Goal: Task Accomplishment & Management: Complete application form

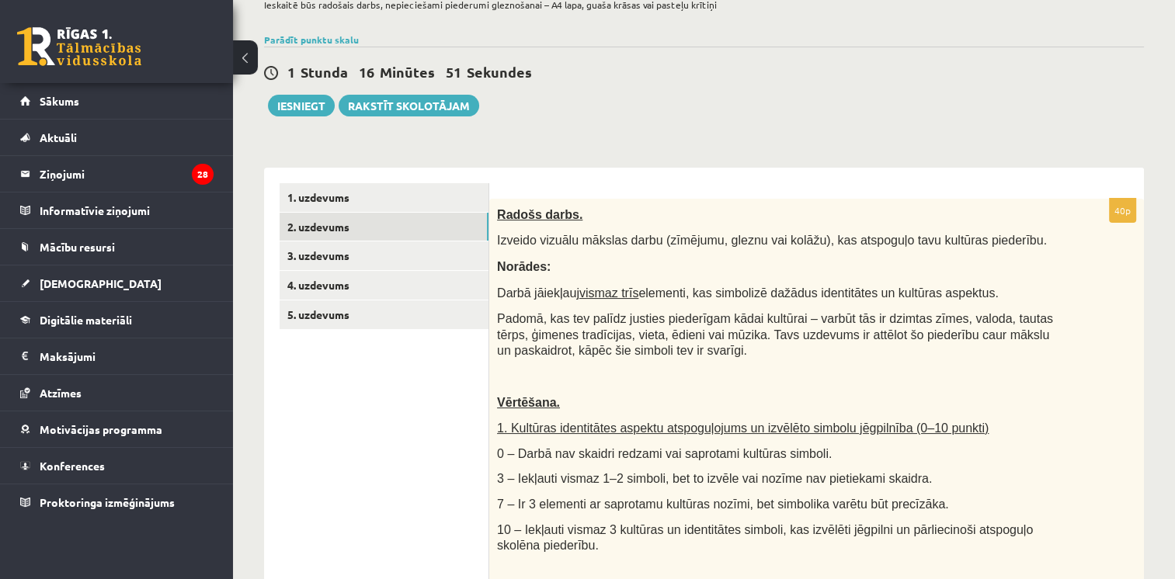
scroll to position [116, 0]
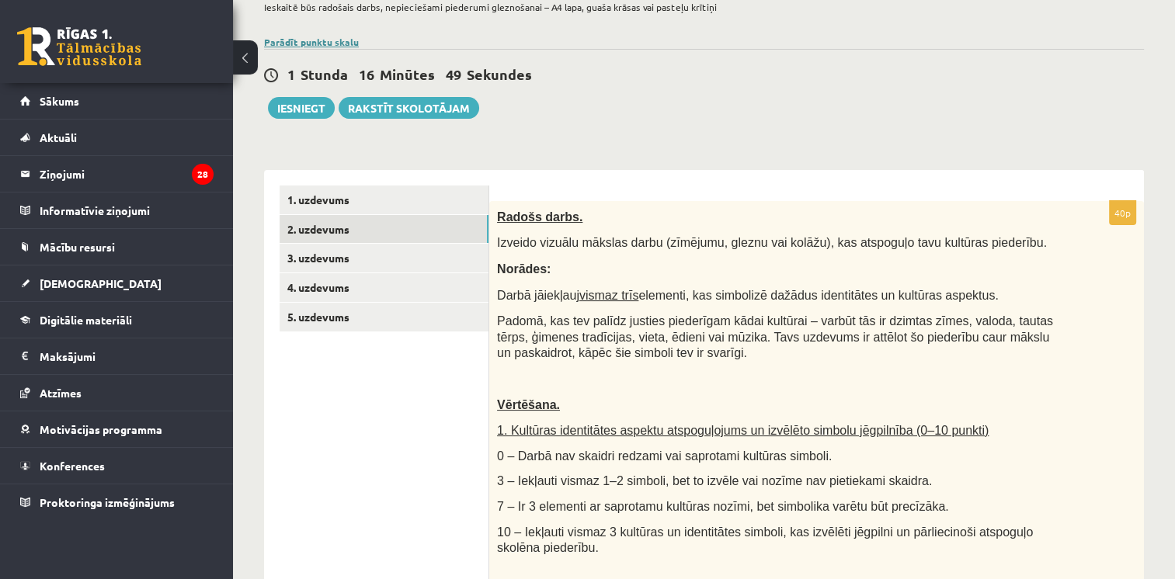
click at [307, 36] on link "Parādīt punktu skalu" at bounding box center [311, 42] width 95 height 12
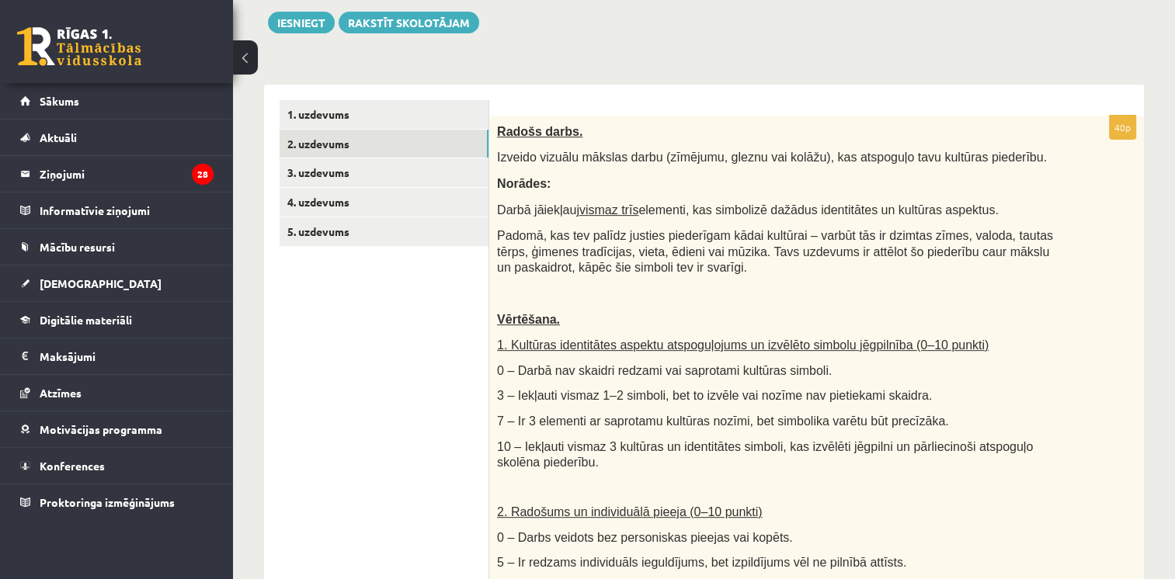
scroll to position [572, 0]
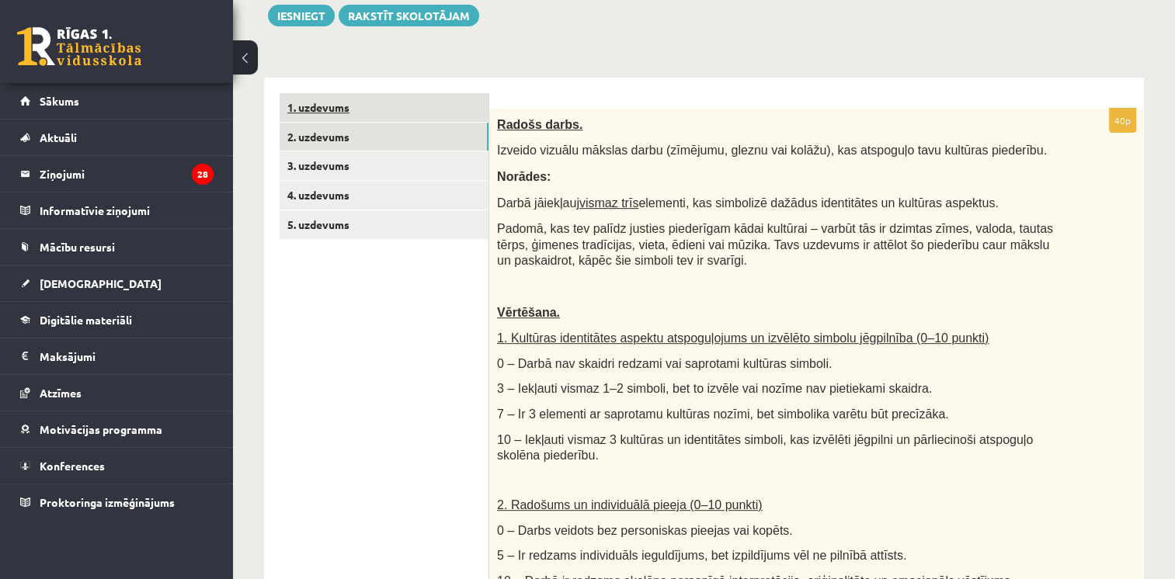
click at [341, 101] on link "1. uzdevums" at bounding box center [383, 107] width 209 height 29
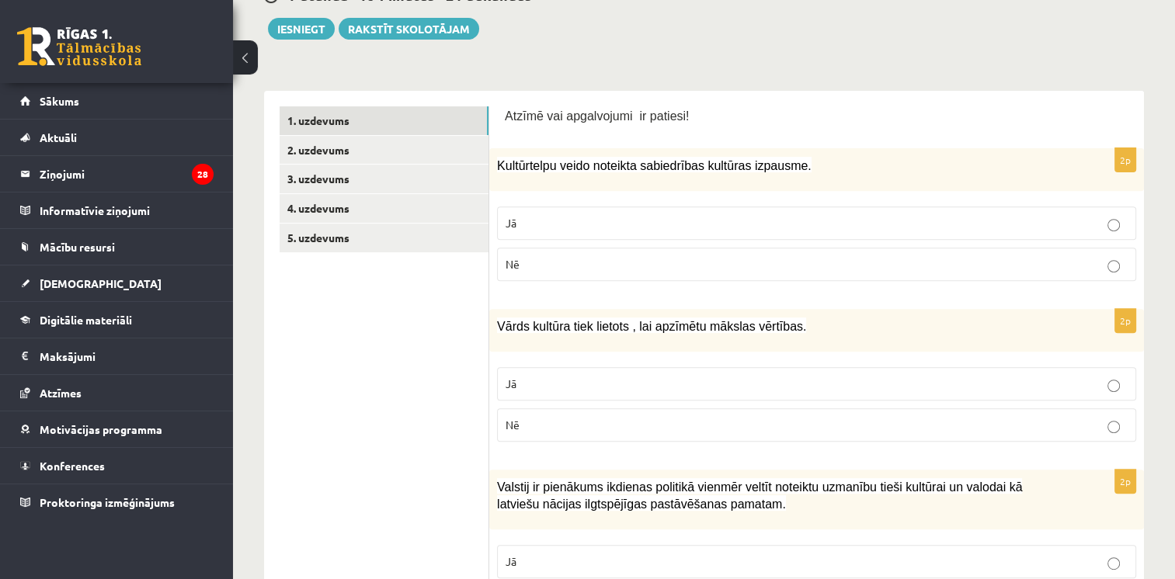
scroll to position [557, 0]
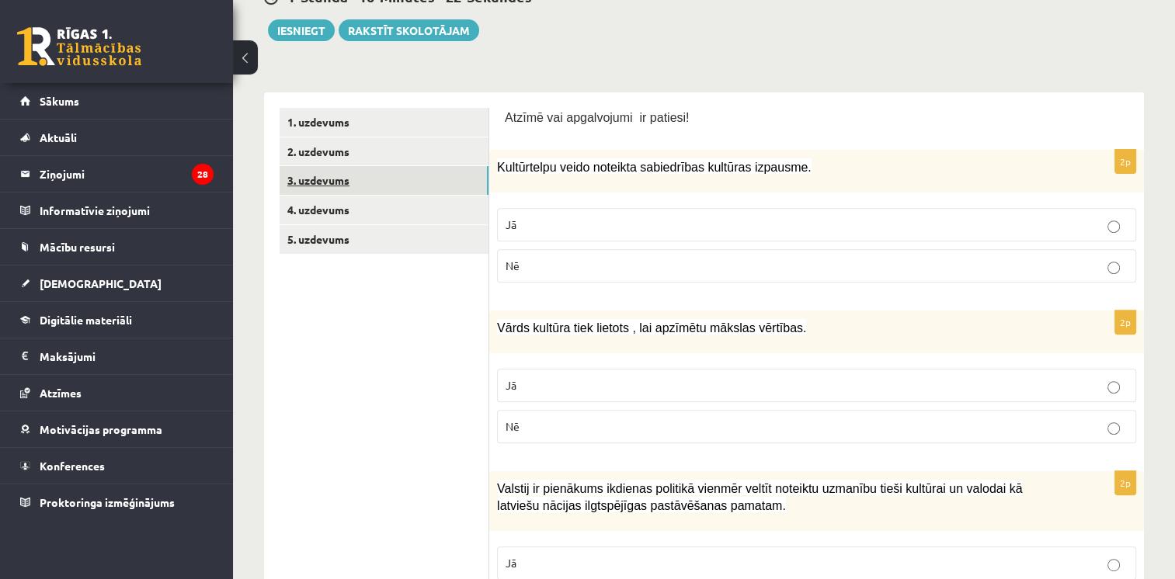
click at [345, 179] on link "3. uzdevums" at bounding box center [383, 180] width 209 height 29
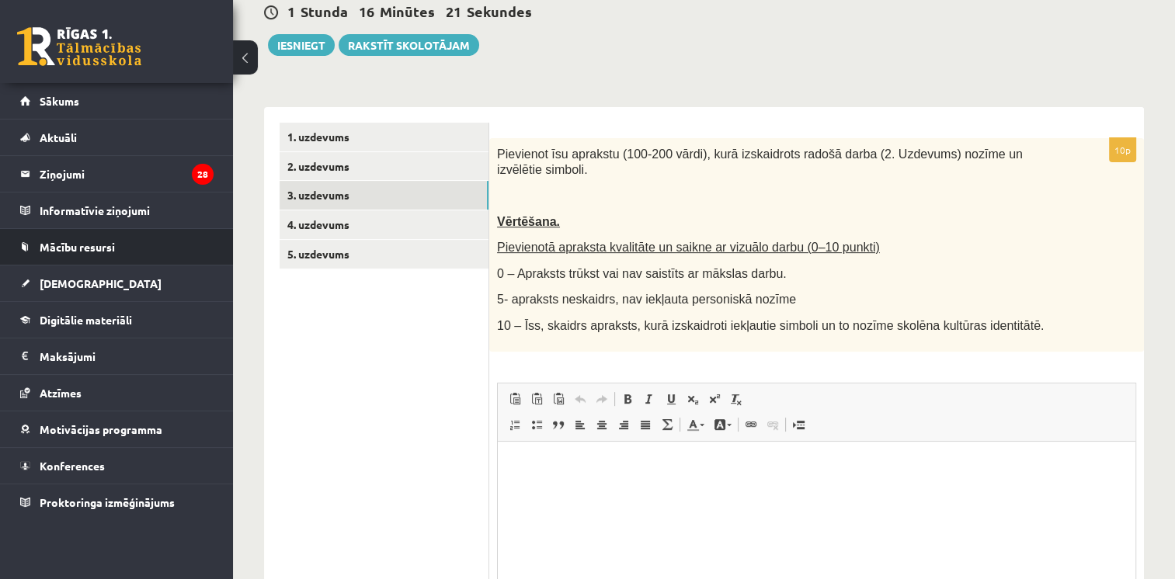
scroll to position [0, 0]
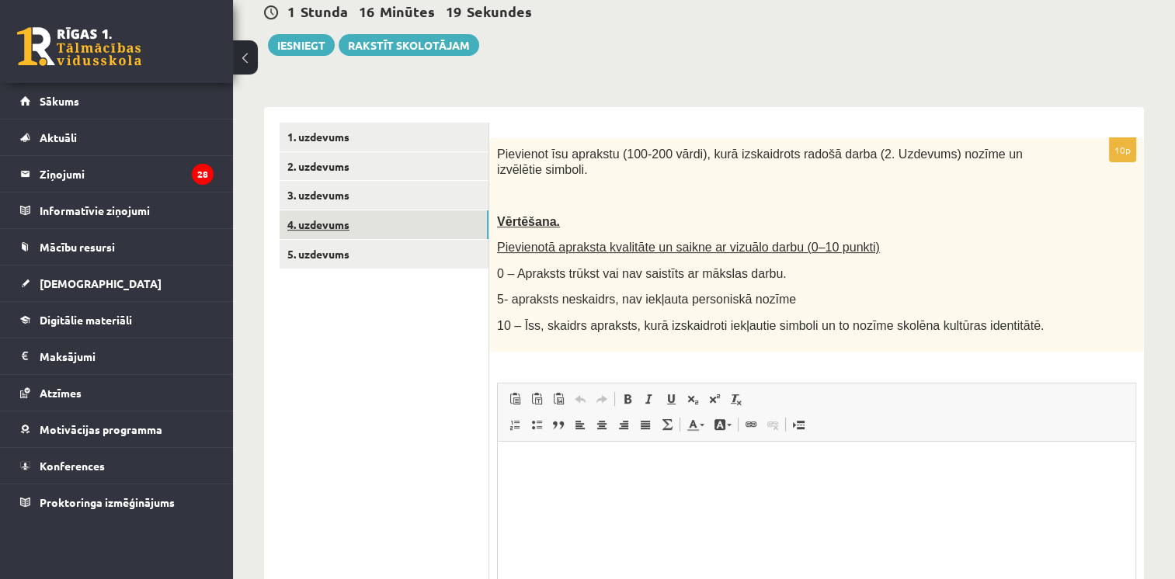
click at [327, 218] on link "4. uzdevums" at bounding box center [383, 224] width 209 height 29
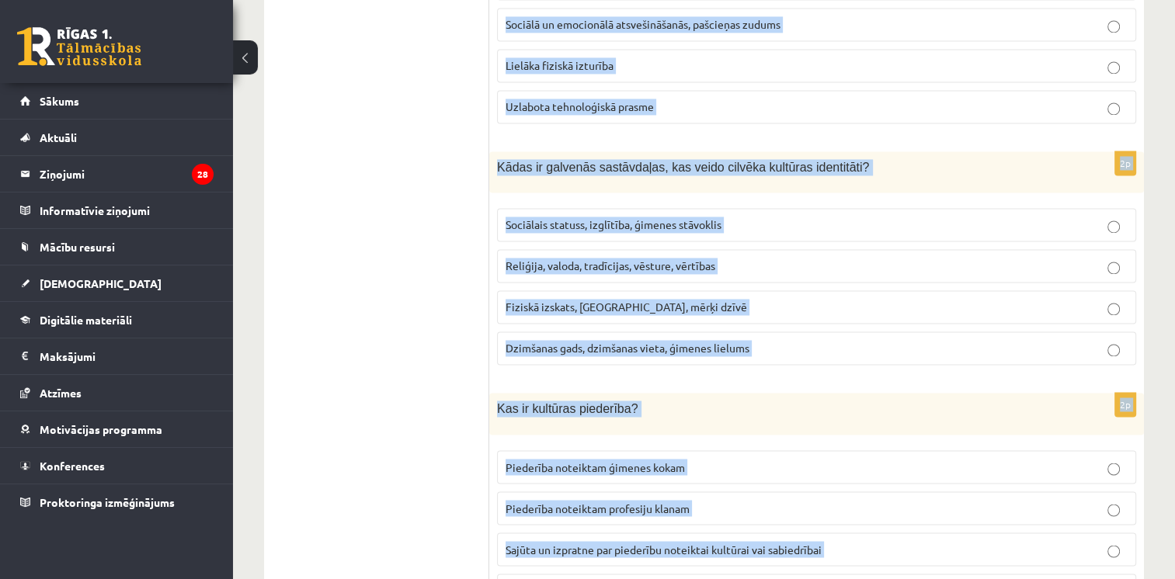
scroll to position [2555, 0]
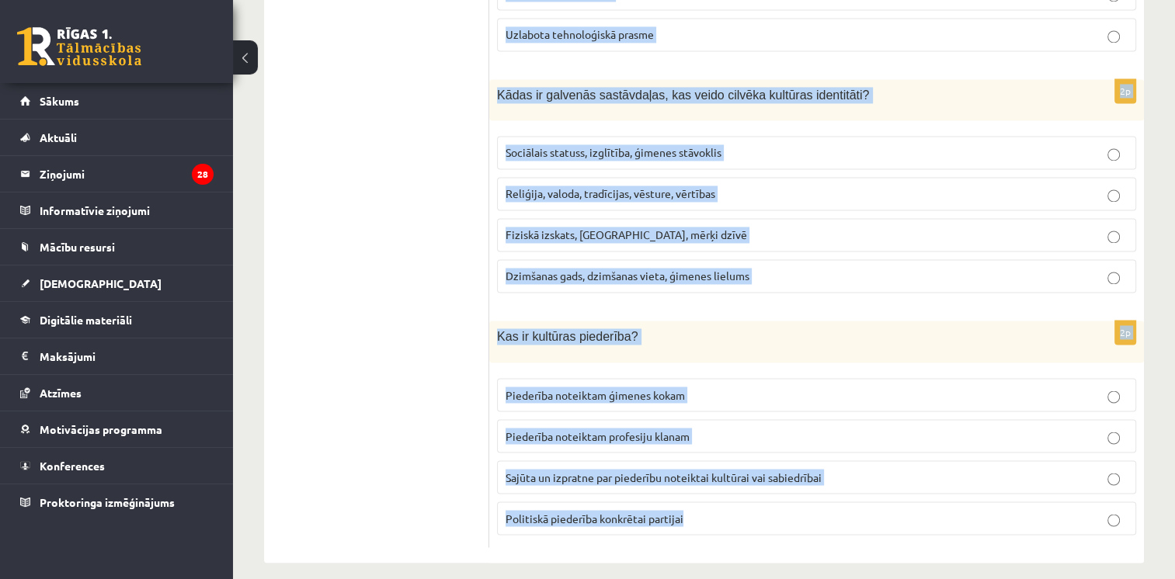
drag, startPoint x: 492, startPoint y: 306, endPoint x: 702, endPoint y: 494, distance: 282.0
drag, startPoint x: 702, startPoint y: 494, endPoint x: 590, endPoint y: 320, distance: 207.4
copy form "Lore ipsu dolor sitametco adipisci elitseddoei temporinc? Utlaboree dol magnaal…"
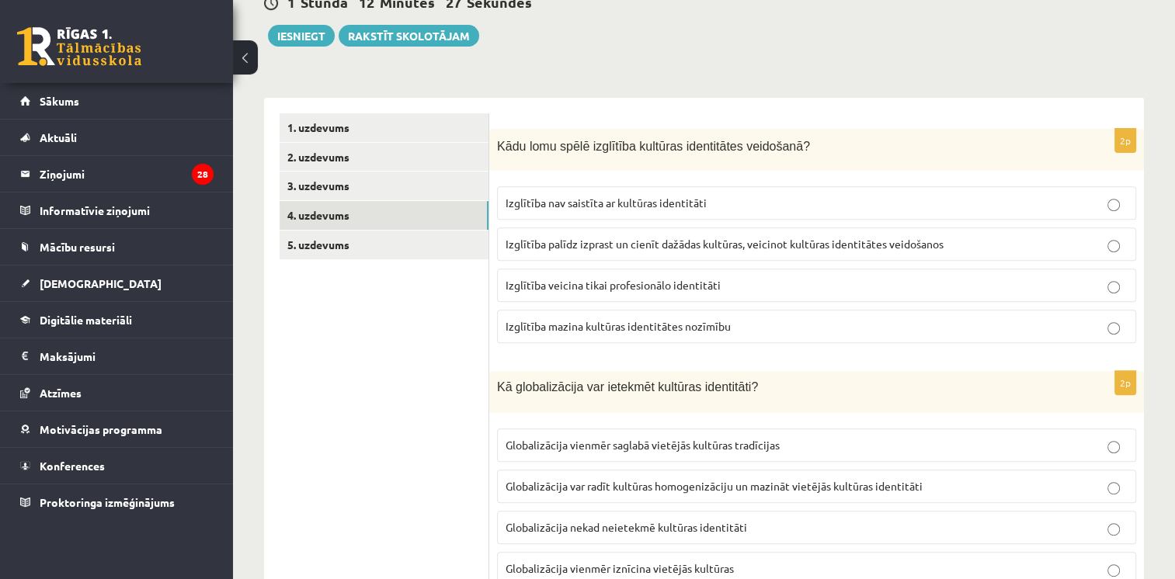
scroll to position [581, 0]
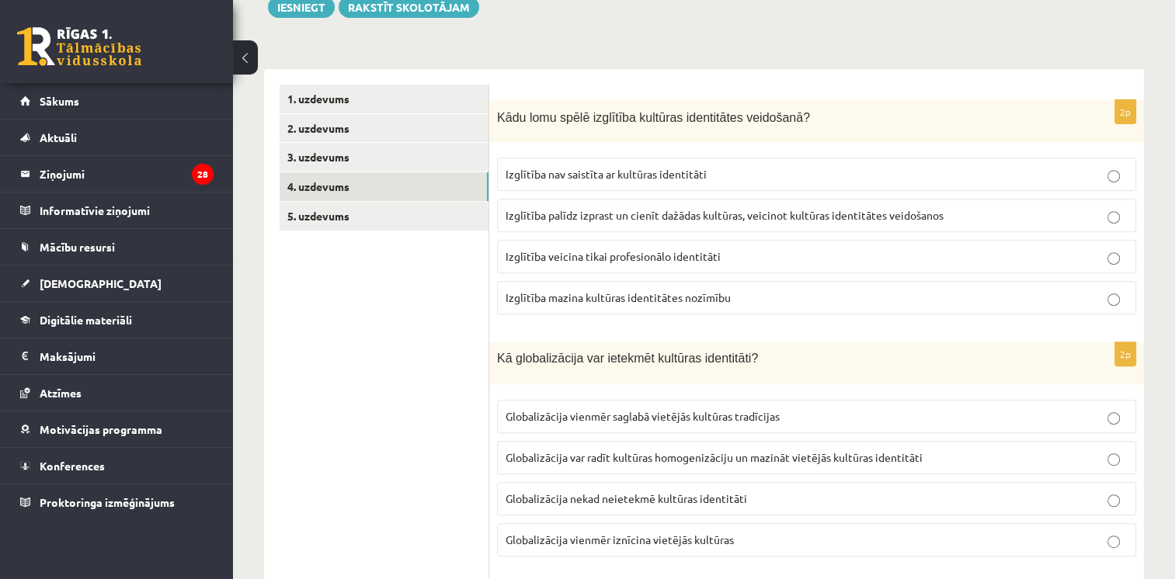
click at [589, 207] on p "Izglītība palīdz izprast un cienīt dažādas kultūras, veicinot kultūras identitā…" at bounding box center [816, 215] width 622 height 16
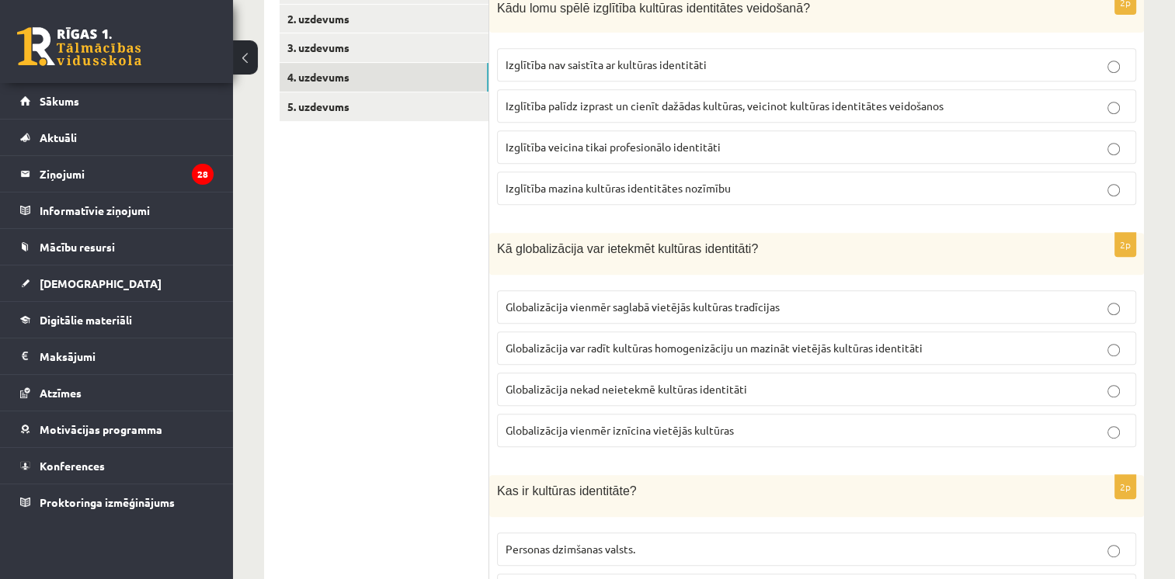
scroll to position [695, 0]
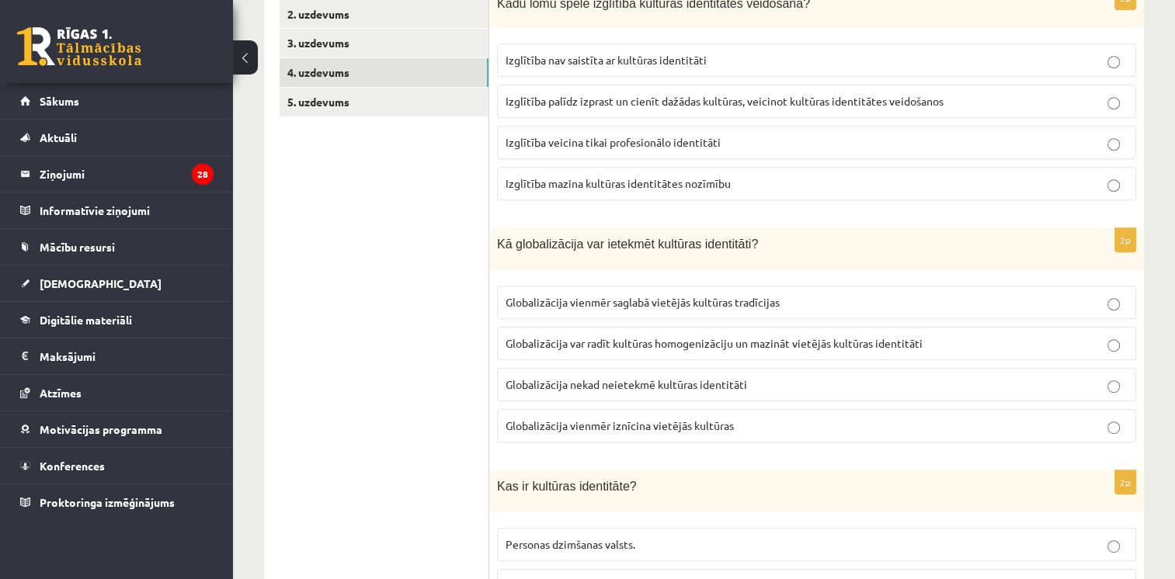
click at [635, 340] on span "Globalizācija var radīt kultūras homogenizāciju un mazināt vietējās kultūras id…" at bounding box center [713, 343] width 417 height 14
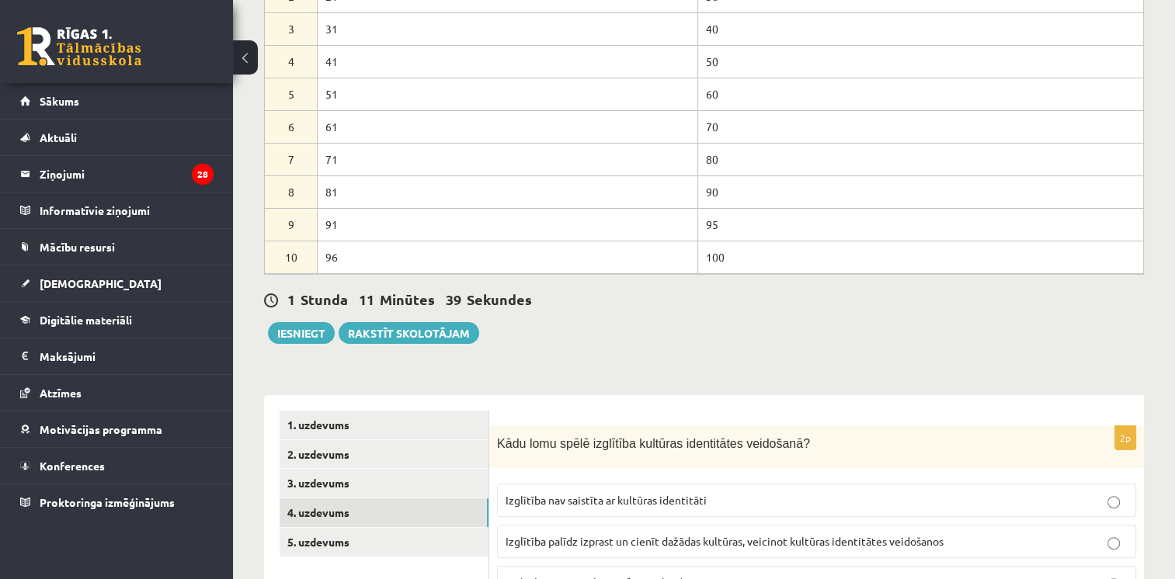
scroll to position [359, 0]
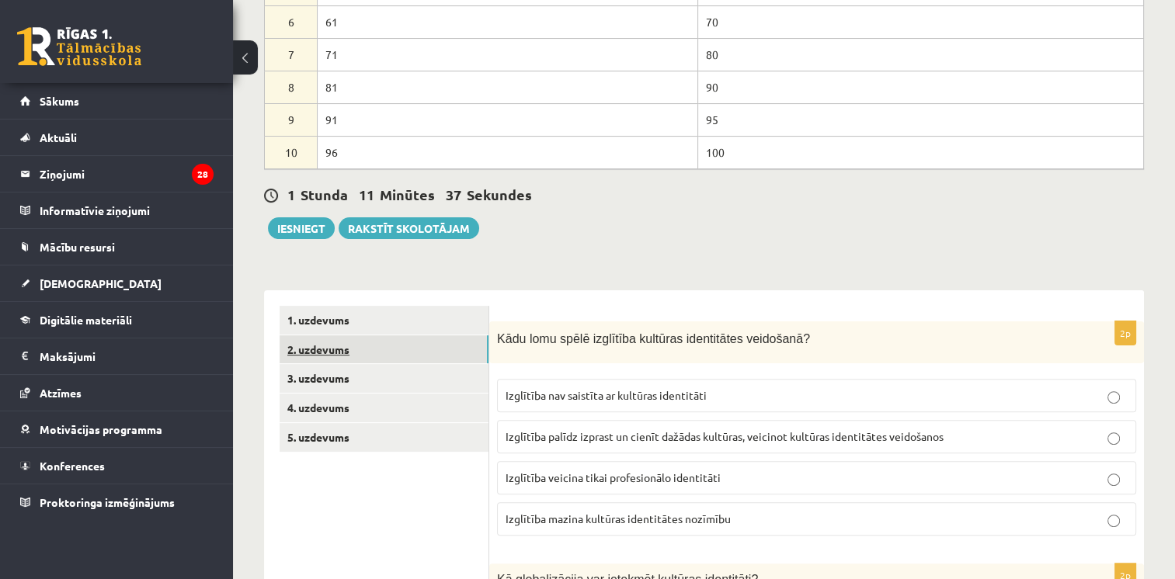
click at [353, 342] on link "2. uzdevums" at bounding box center [383, 349] width 209 height 29
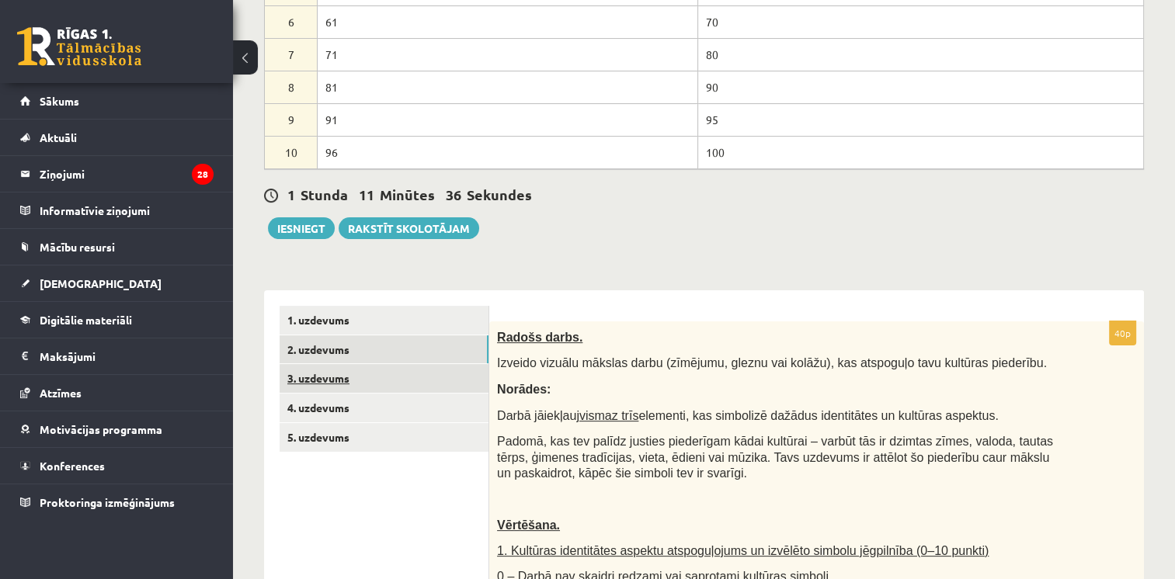
scroll to position [0, 0]
click at [335, 364] on link "3. uzdevums" at bounding box center [383, 378] width 209 height 29
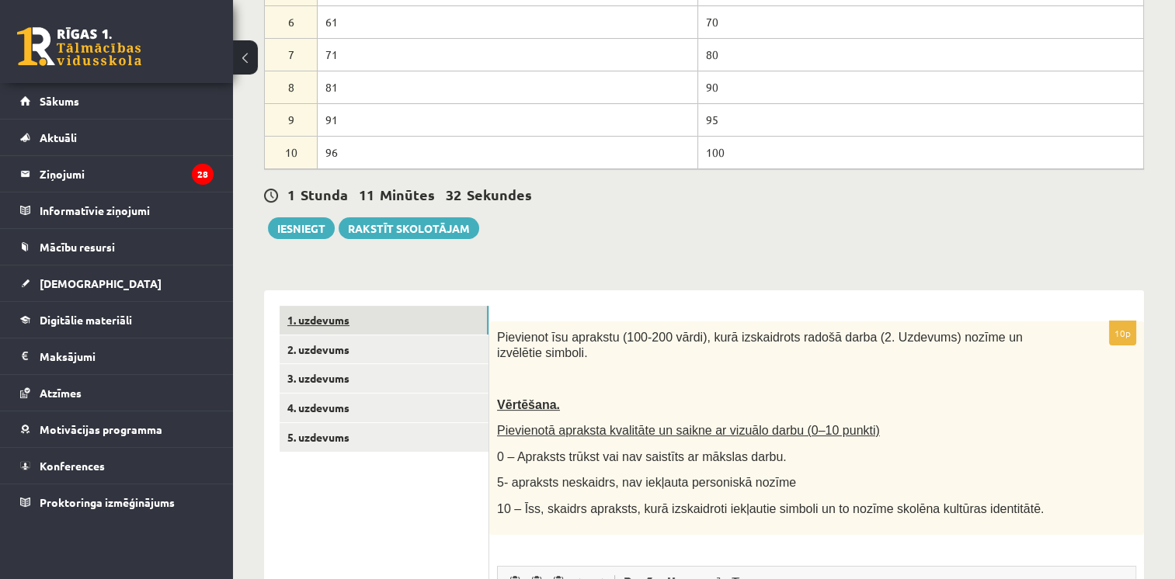
click at [340, 306] on link "1. uzdevums" at bounding box center [383, 320] width 209 height 29
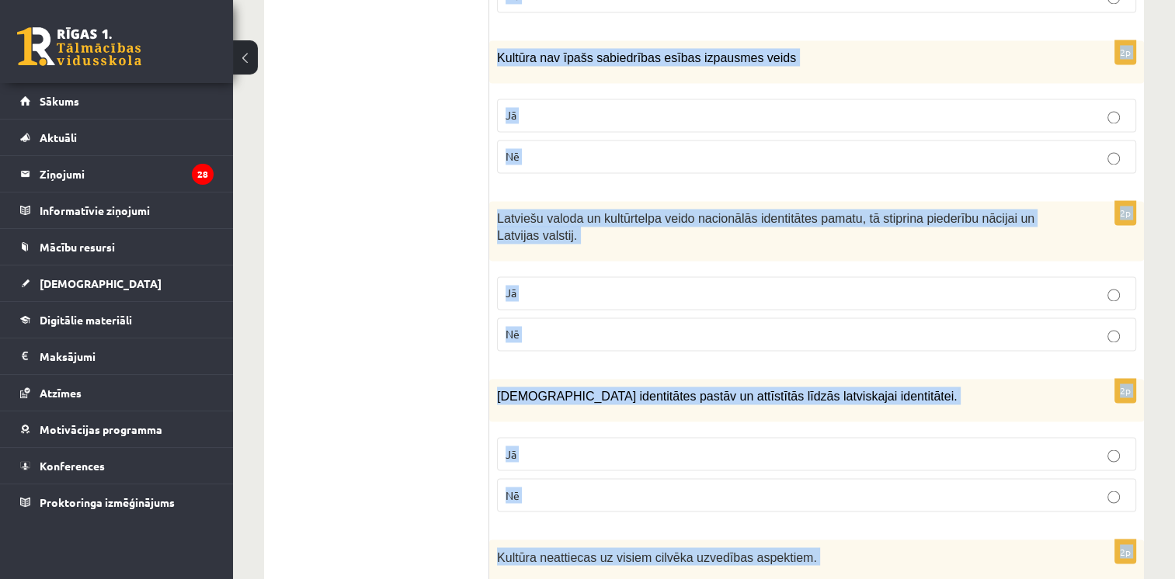
scroll to position [2639, 0]
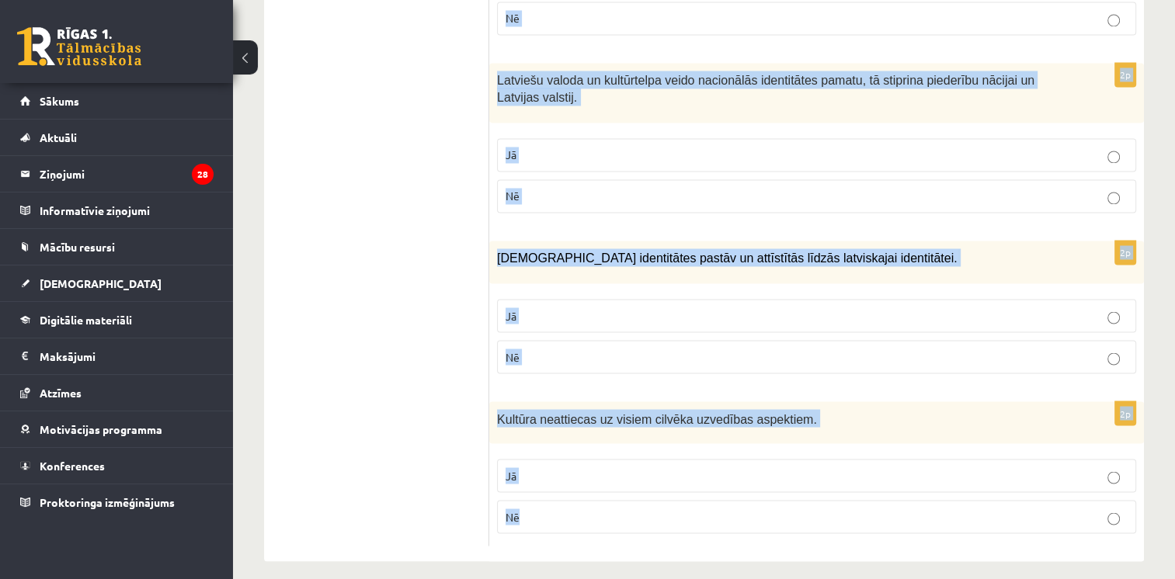
drag, startPoint x: 500, startPoint y: 314, endPoint x: 591, endPoint y: 502, distance: 209.4
drag, startPoint x: 591, startPoint y: 502, endPoint x: 568, endPoint y: 404, distance: 100.4
copy form "Loremi dol sitametcons ad elitsed! 3d Eiusmodtemp incid utlabore etdoloremag al…"
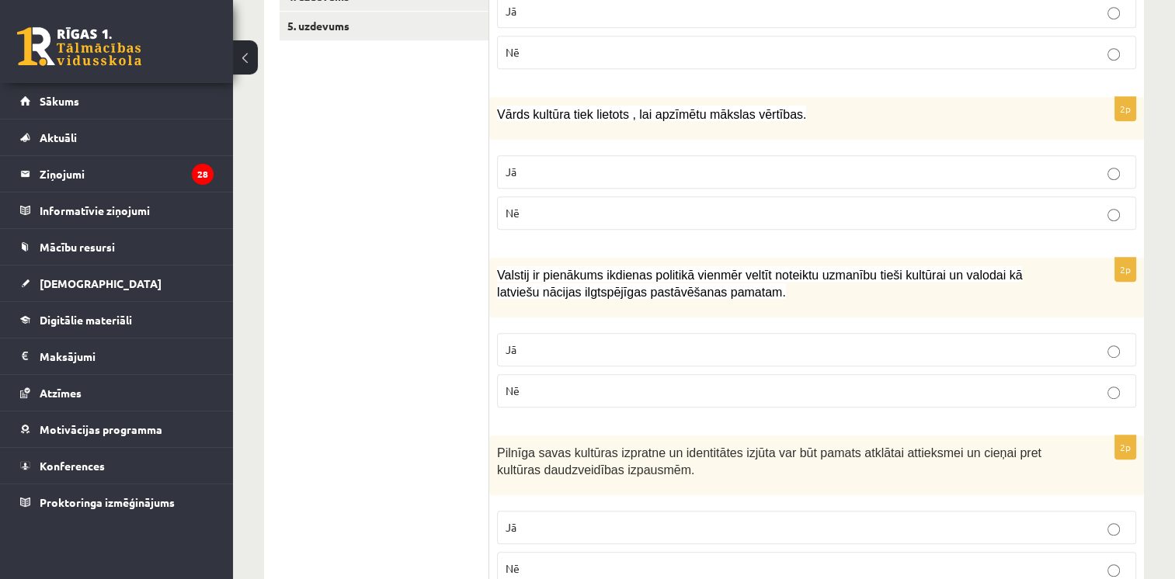
scroll to position [777, 0]
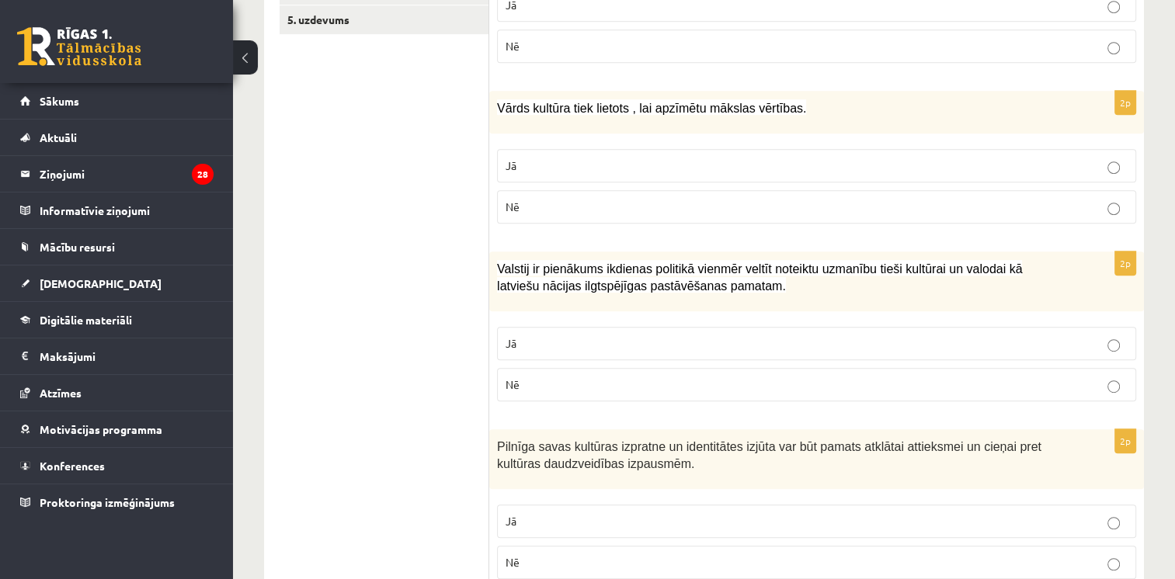
click at [542, 346] on p "Jā" at bounding box center [816, 343] width 622 height 16
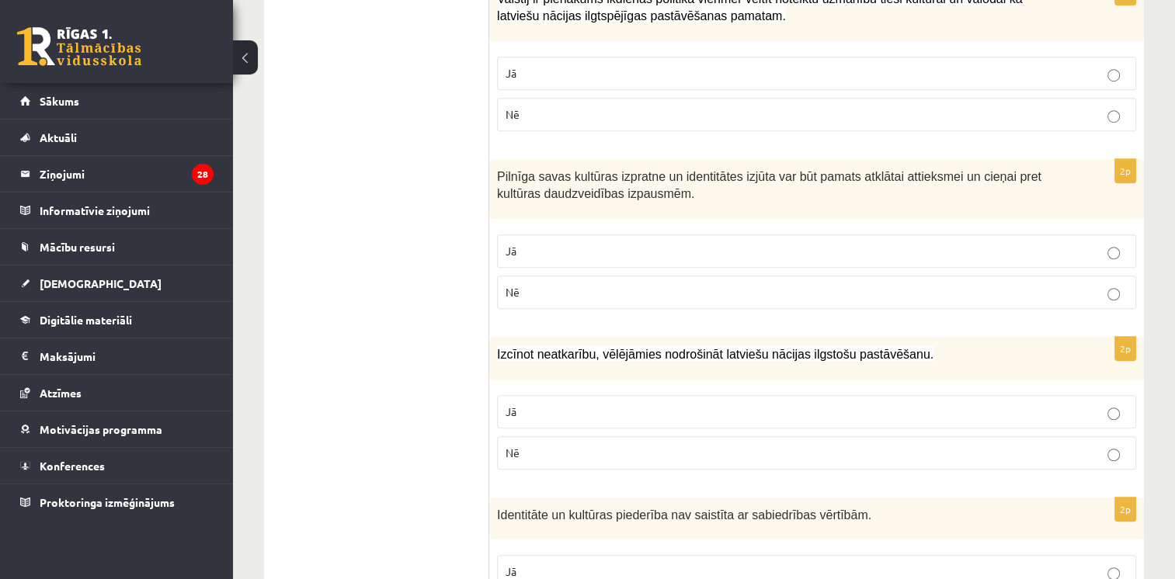
scroll to position [1077, 0]
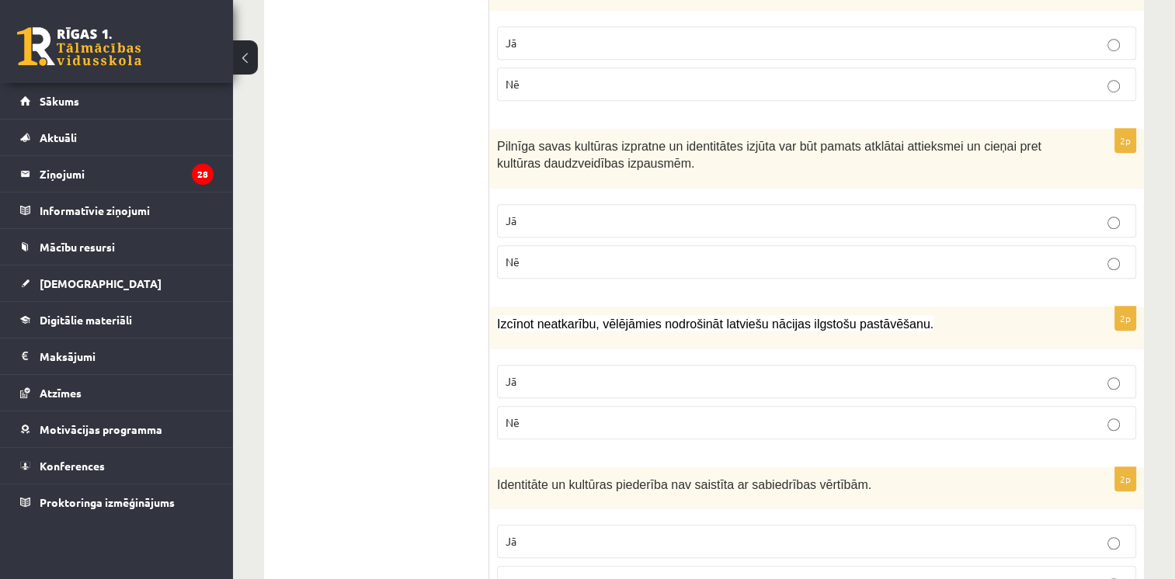
click at [548, 376] on p "Jā" at bounding box center [816, 381] width 622 height 16
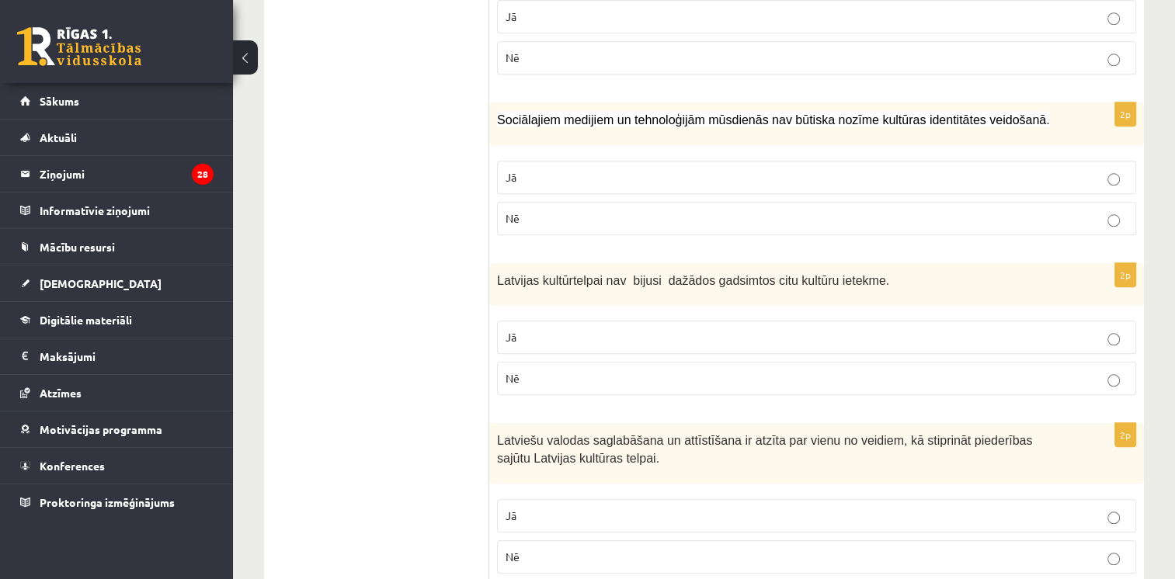
scroll to position [1605, 0]
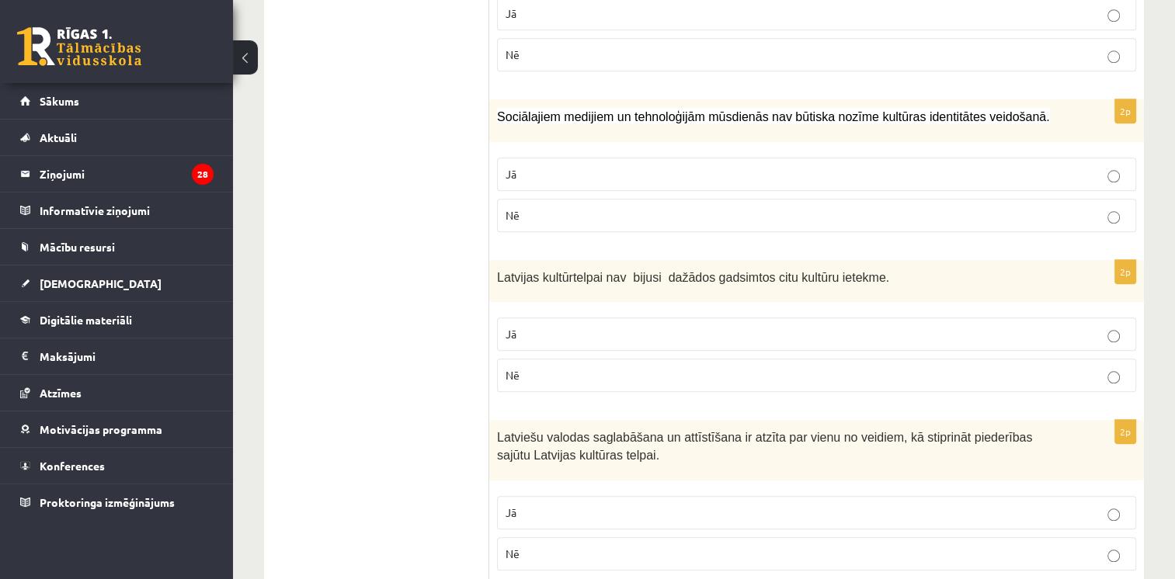
click at [833, 317] on label "Jā" at bounding box center [816, 333] width 639 height 33
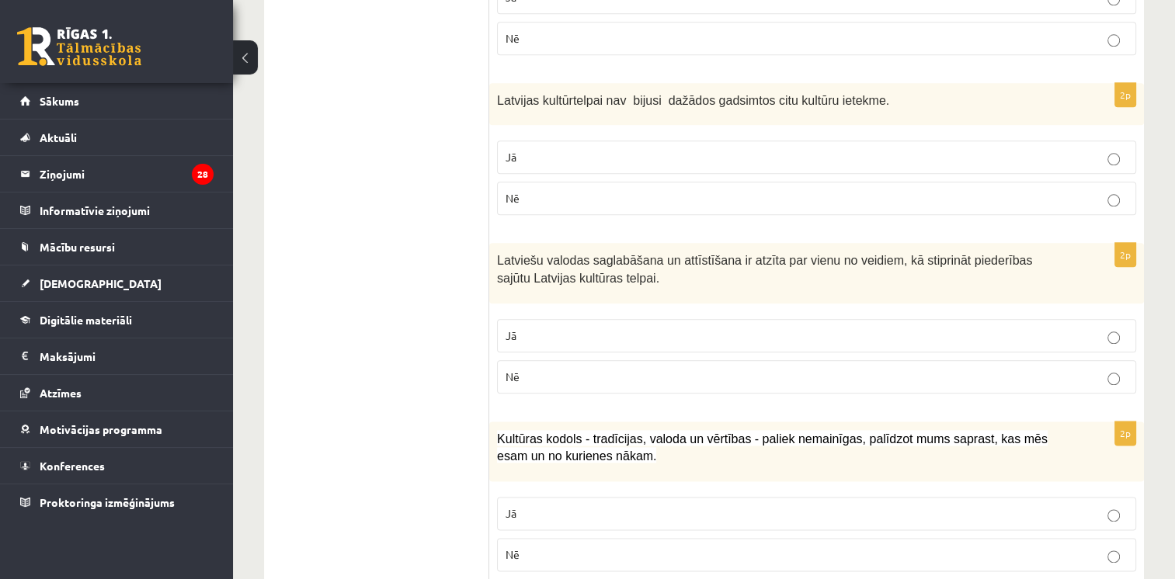
scroll to position [1801, 0]
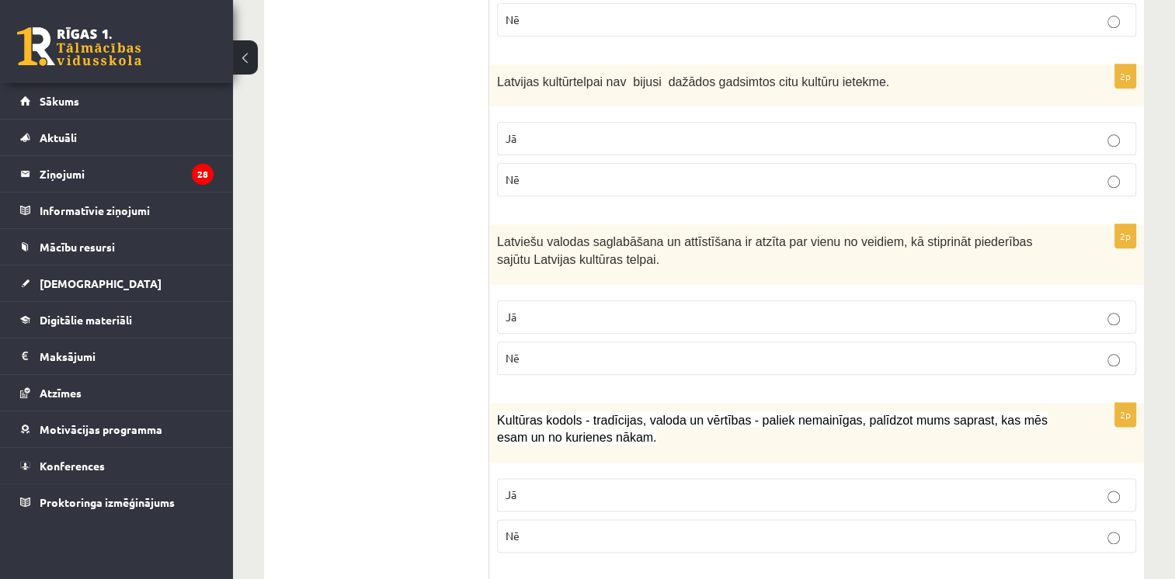
click at [728, 350] on p "Nē" at bounding box center [816, 358] width 622 height 16
click at [738, 309] on p "Jā" at bounding box center [816, 317] width 622 height 16
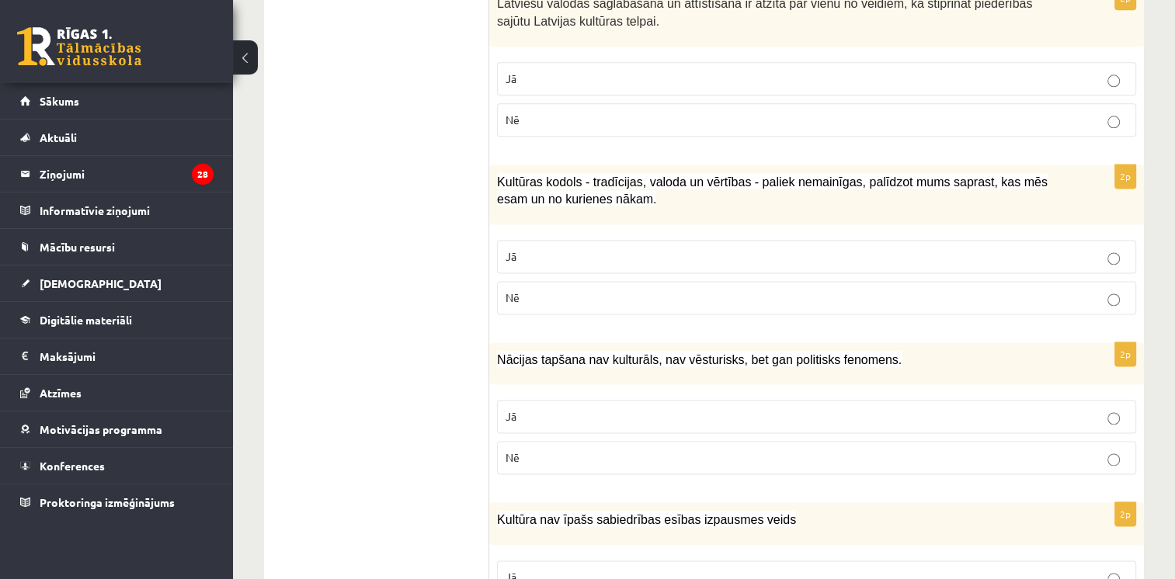
scroll to position [2040, 0]
click at [742, 280] on label "Nē" at bounding box center [816, 296] width 639 height 33
click at [782, 455] on label "Nē" at bounding box center [816, 456] width 639 height 33
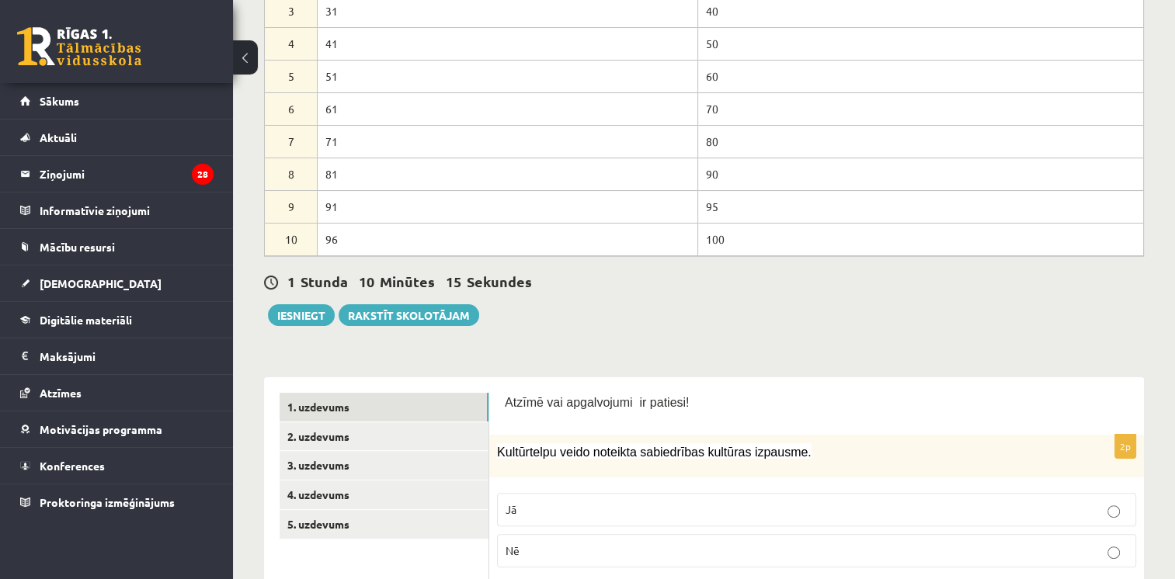
scroll to position [272, 0]
click at [320, 474] on link "3. uzdevums" at bounding box center [383, 466] width 209 height 29
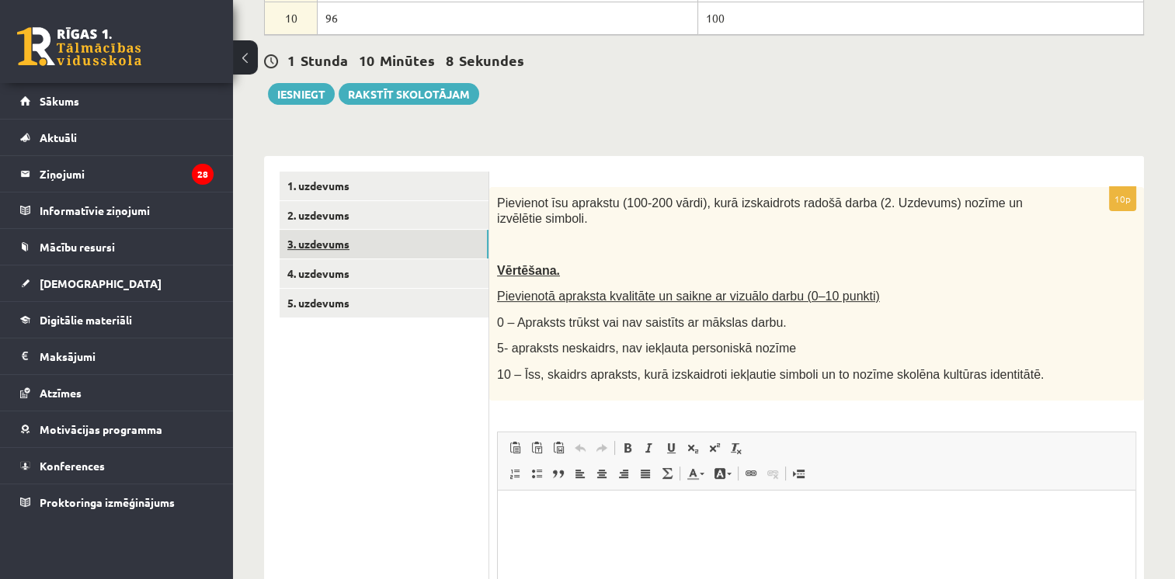
scroll to position [509, 0]
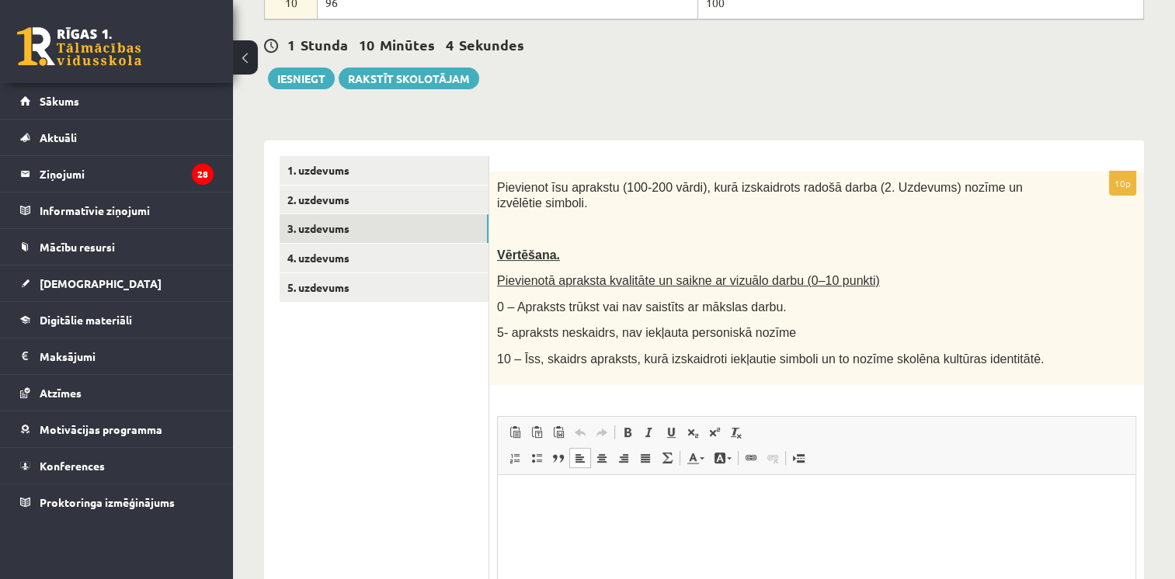
click at [549, 504] on p "Editor, wiswyg-editor-user-answer-47433971126560" at bounding box center [816, 498] width 606 height 16
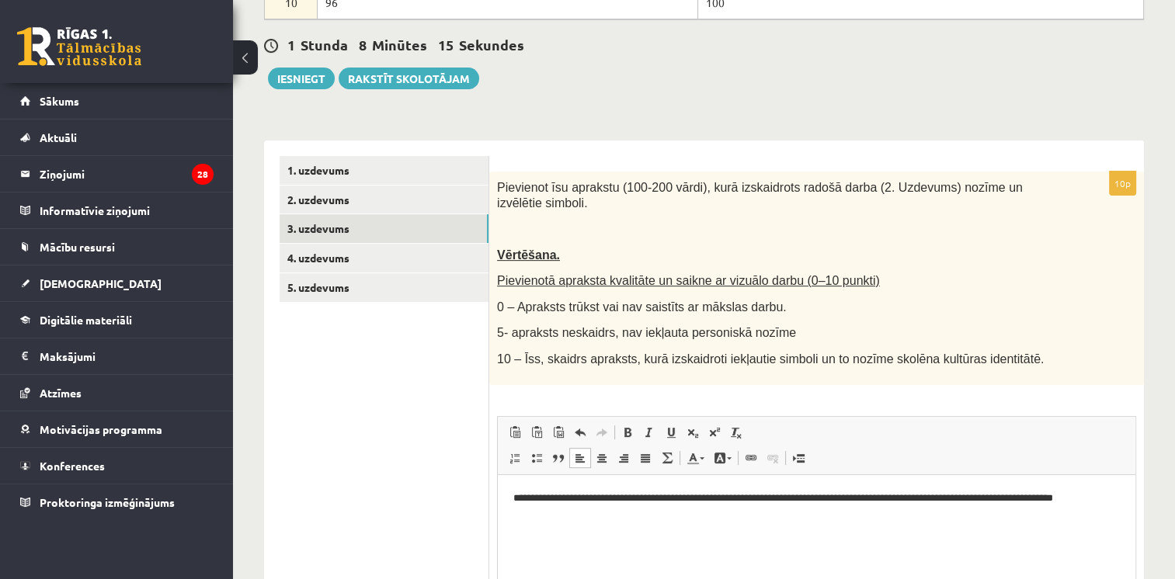
click at [566, 495] on p "**********" at bounding box center [816, 506] width 607 height 33
click at [569, 514] on p "**********" at bounding box center [816, 506] width 607 height 33
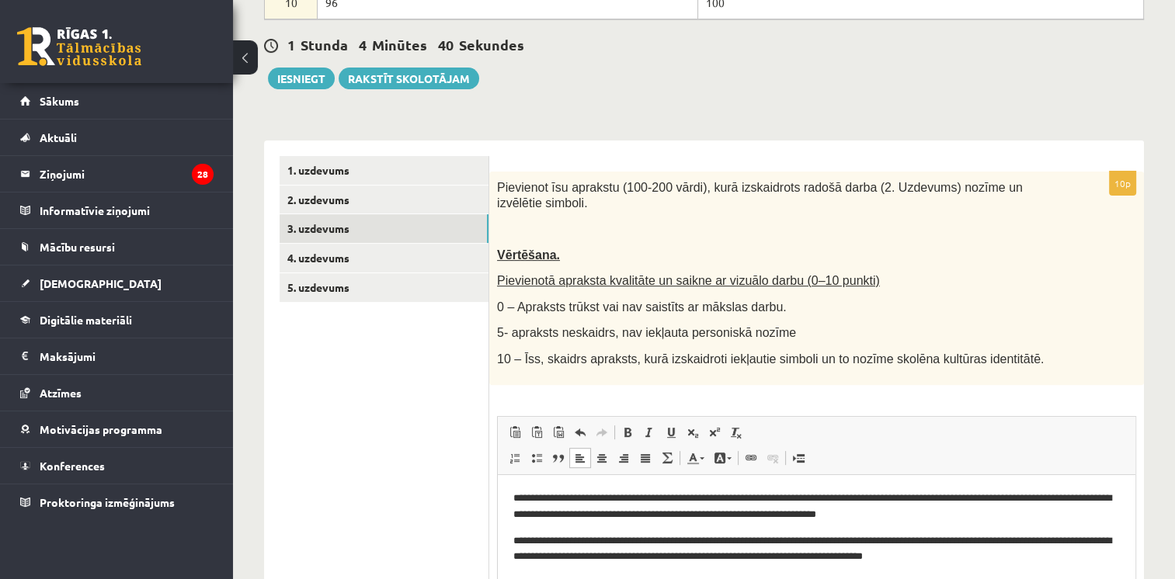
click at [1009, 495] on p "**********" at bounding box center [816, 506] width 607 height 33
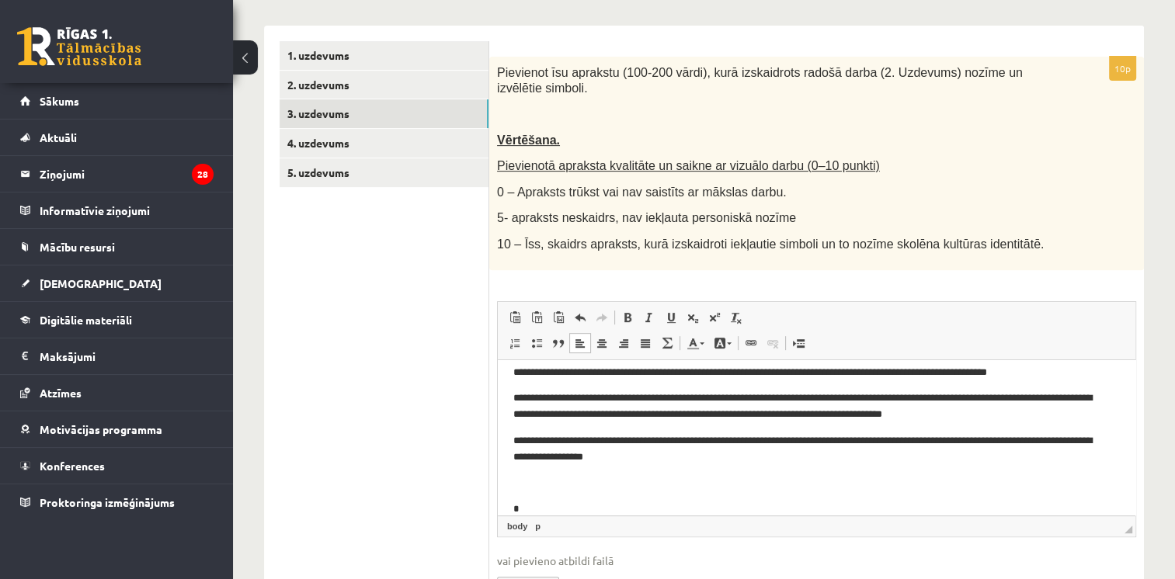
scroll to position [37, 0]
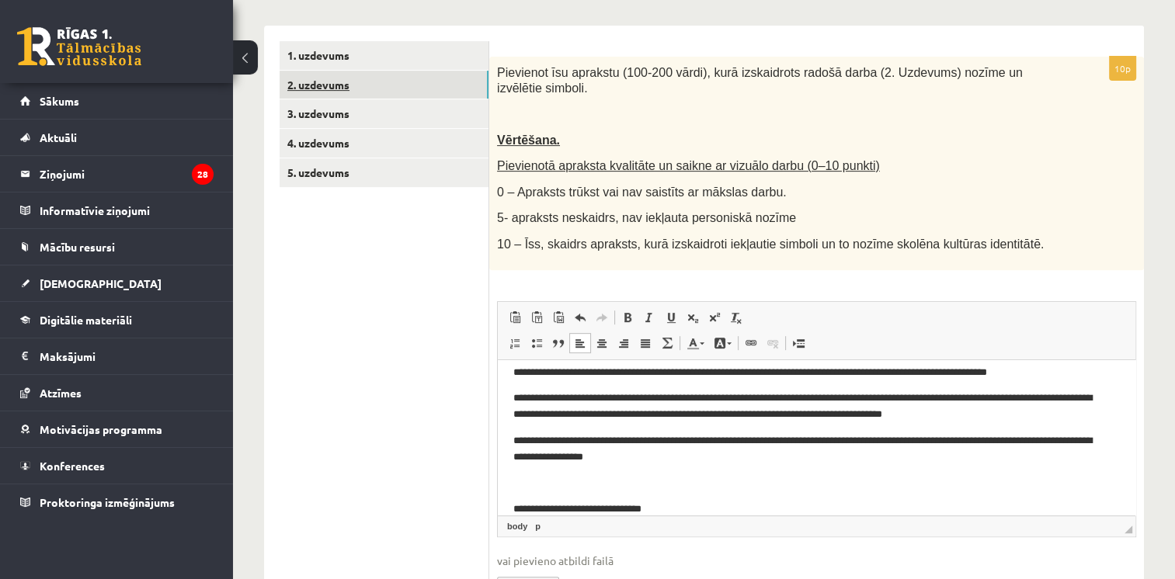
click at [385, 77] on link "2. uzdevums" at bounding box center [383, 85] width 209 height 29
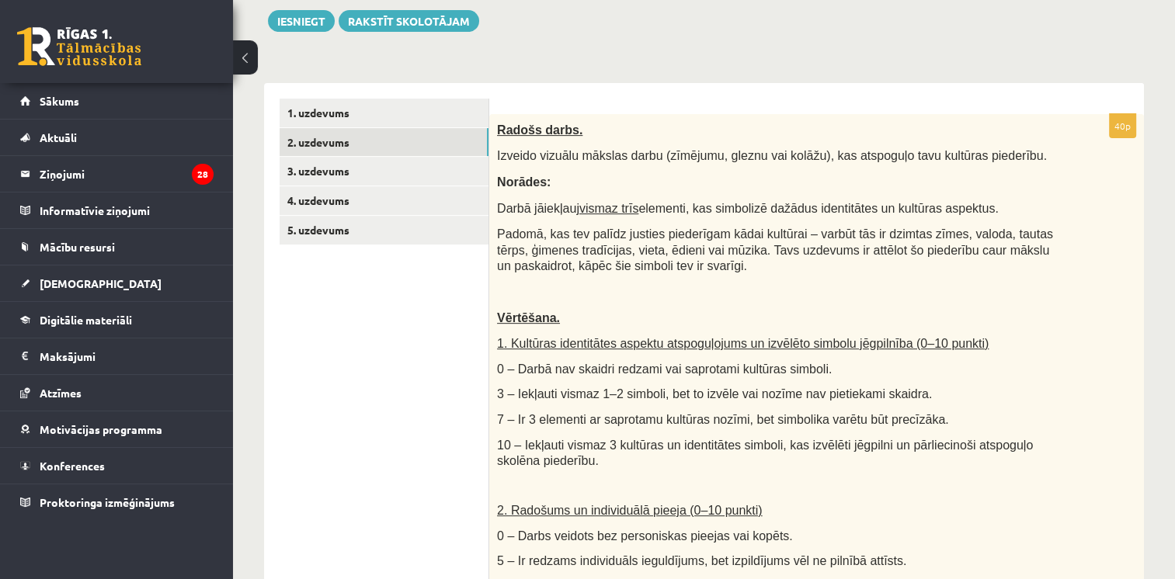
scroll to position [560, 0]
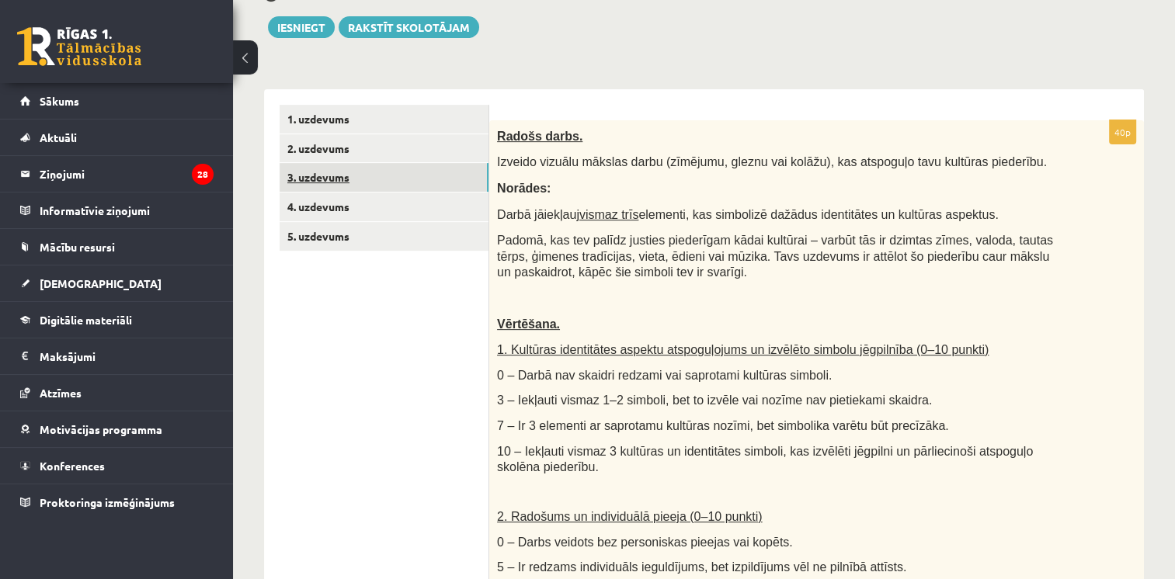
click at [332, 175] on link "3. uzdevums" at bounding box center [383, 177] width 209 height 29
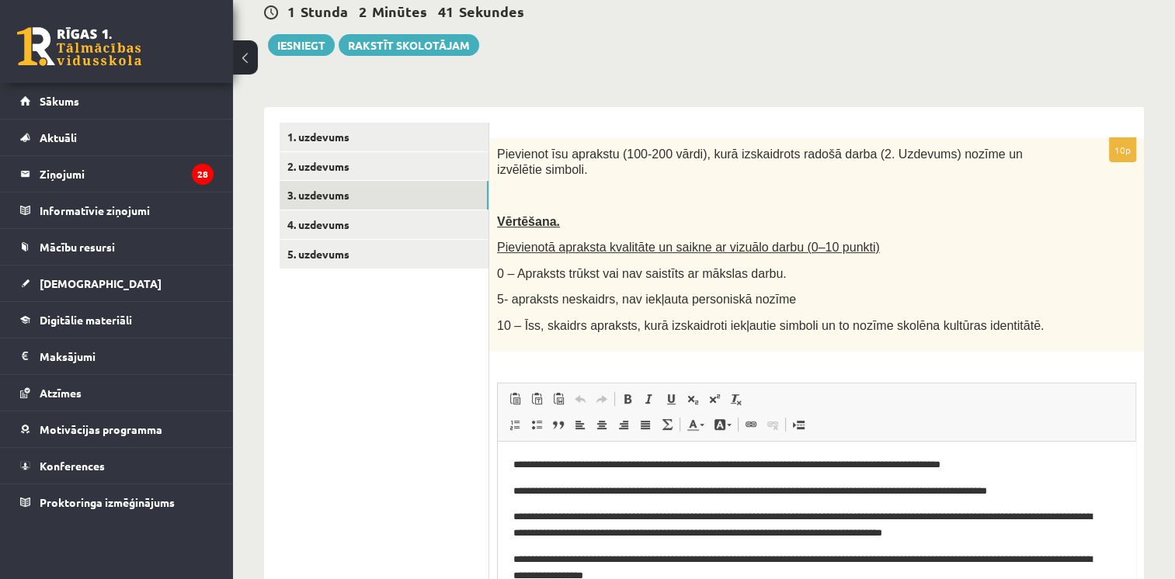
scroll to position [55, 0]
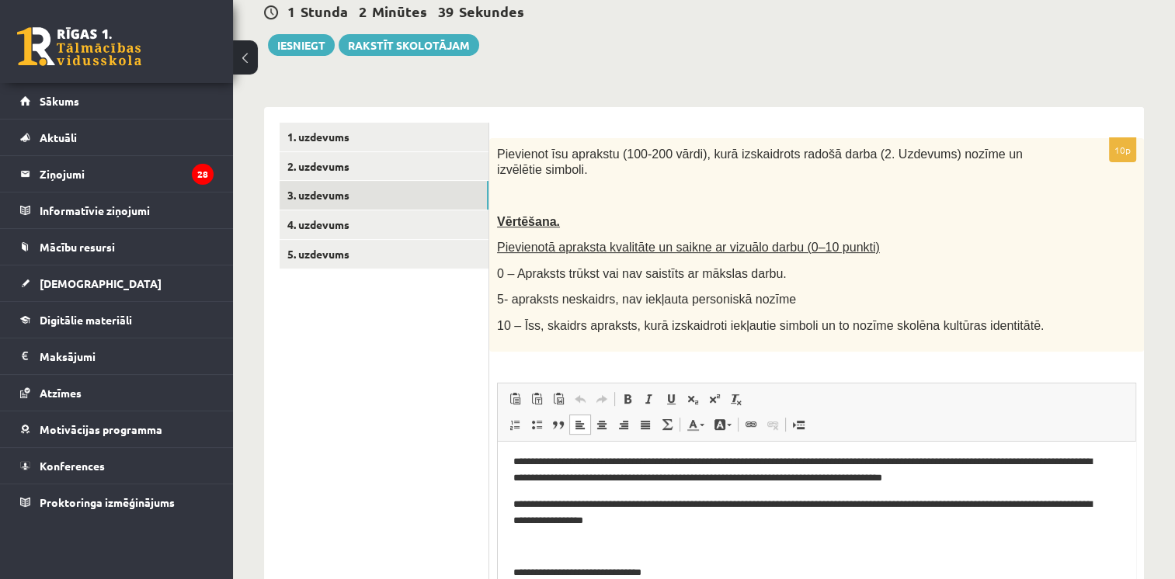
click at [681, 578] on html "**********" at bounding box center [816, 491] width 637 height 210
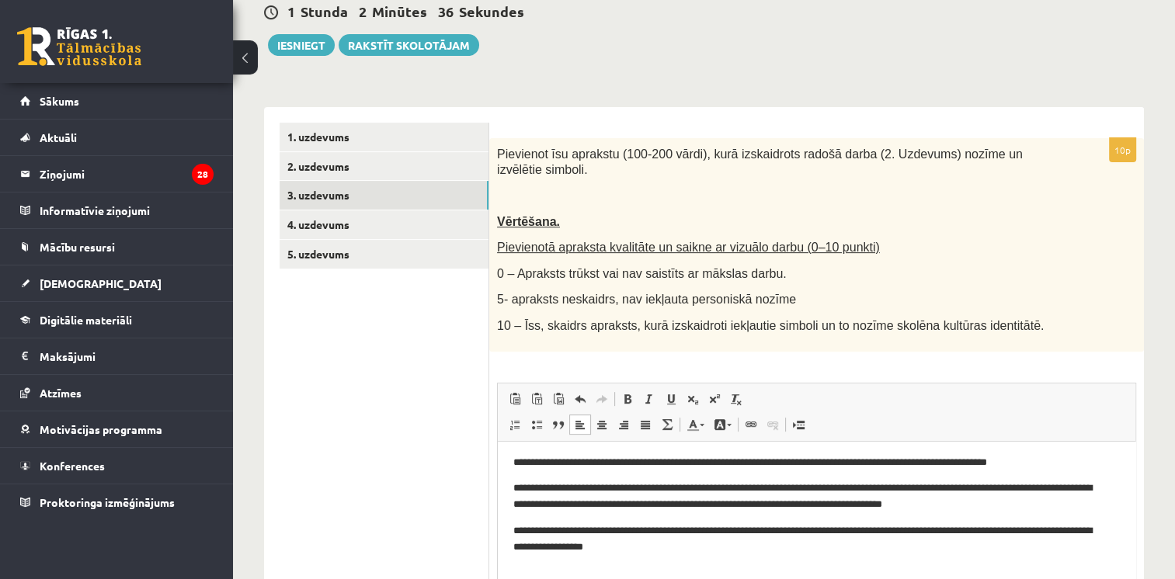
scroll to position [29, 0]
click at [350, 175] on link "2. uzdevums" at bounding box center [383, 166] width 209 height 29
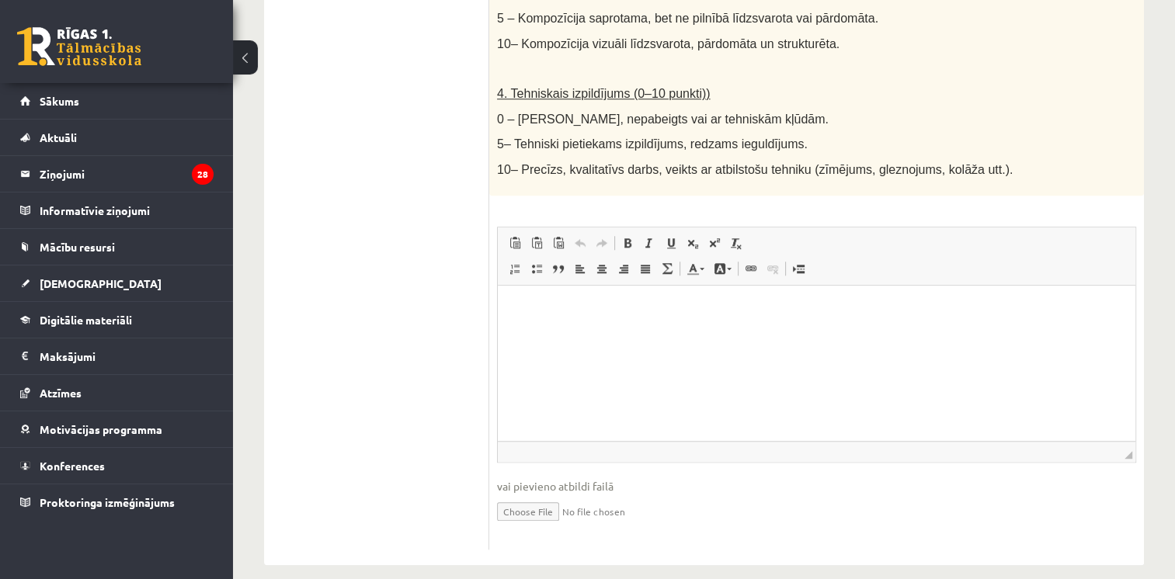
scroll to position [1236, 0]
click at [588, 311] on p "Editor, wiswyg-editor-user-answer-47433844046640" at bounding box center [816, 308] width 606 height 16
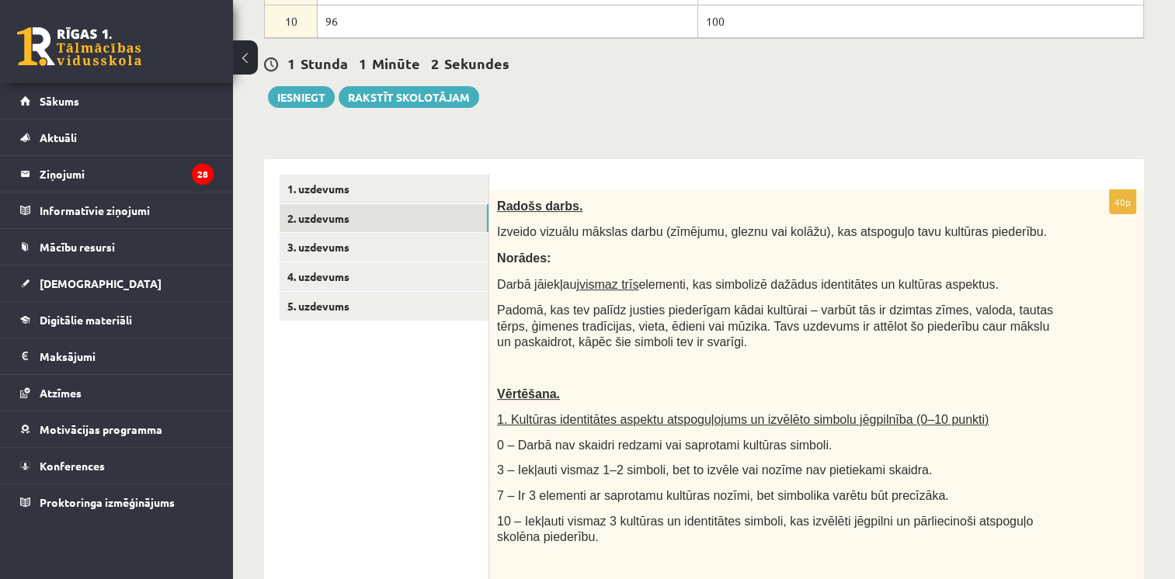
scroll to position [390, 0]
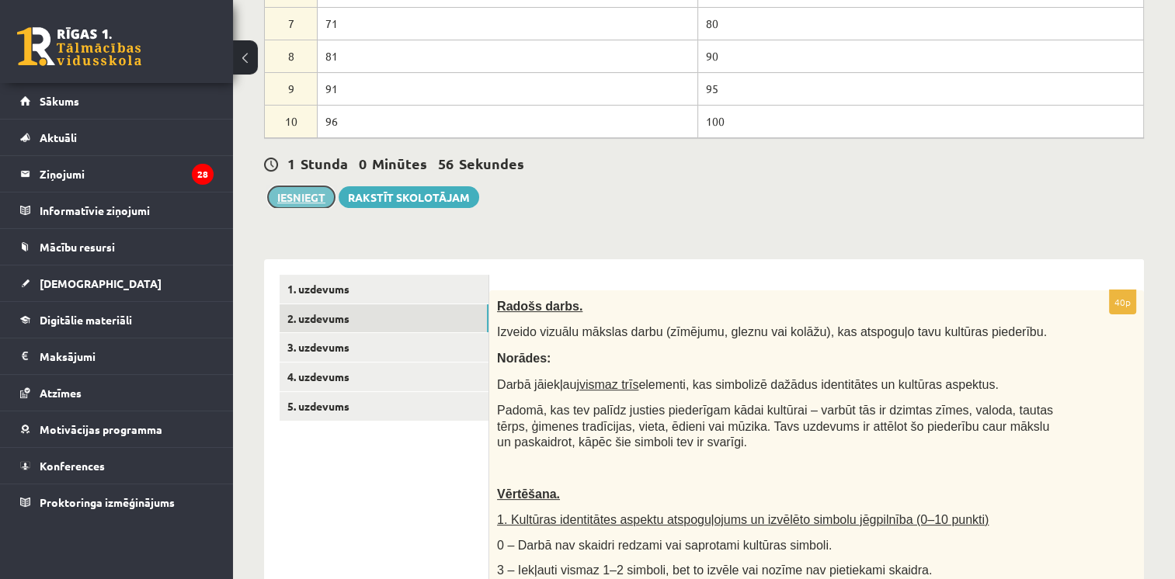
click at [316, 202] on button "Iesniegt" at bounding box center [301, 197] width 67 height 22
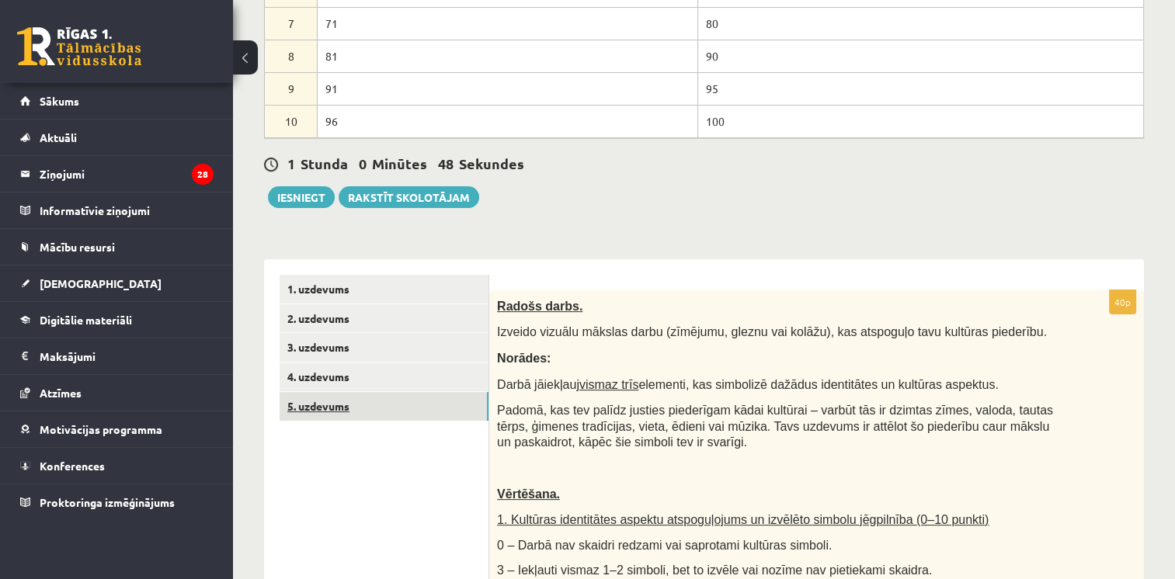
click at [324, 415] on link "5. uzdevums" at bounding box center [383, 406] width 209 height 29
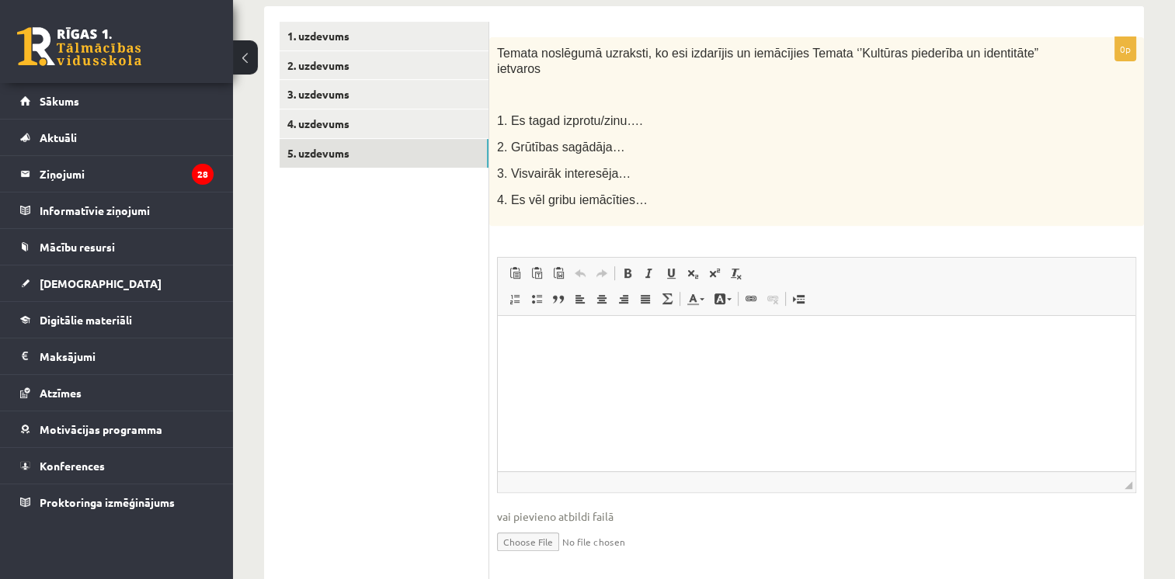
scroll to position [647, 0]
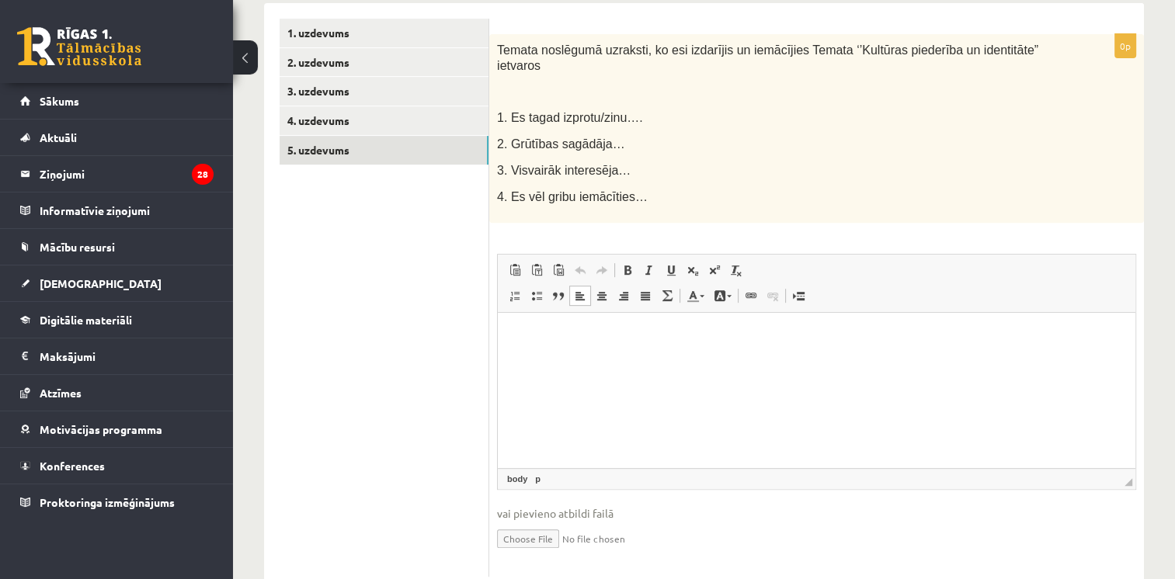
click at [550, 331] on p "Editor, wiswyg-editor-user-answer-47433872727580" at bounding box center [816, 336] width 606 height 16
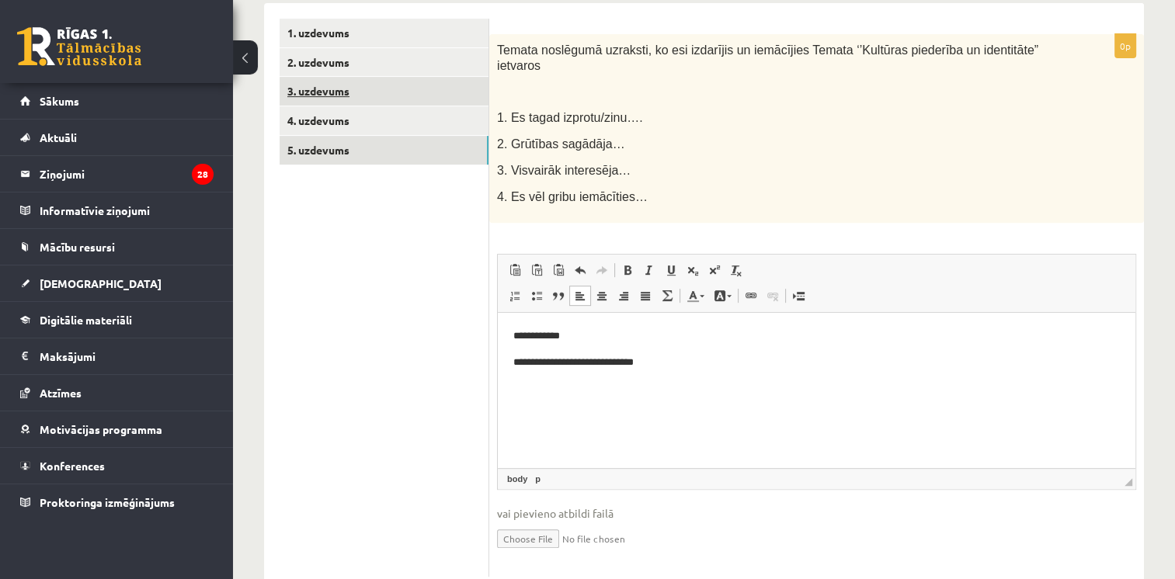
scroll to position [397, 0]
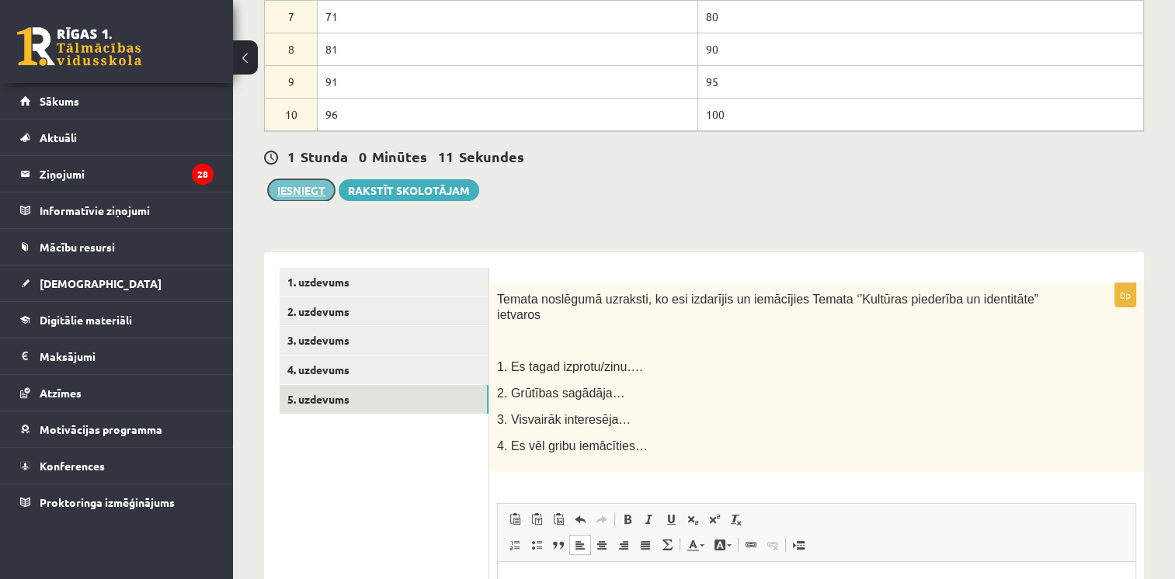
click at [300, 188] on button "Iesniegt" at bounding box center [301, 190] width 67 height 22
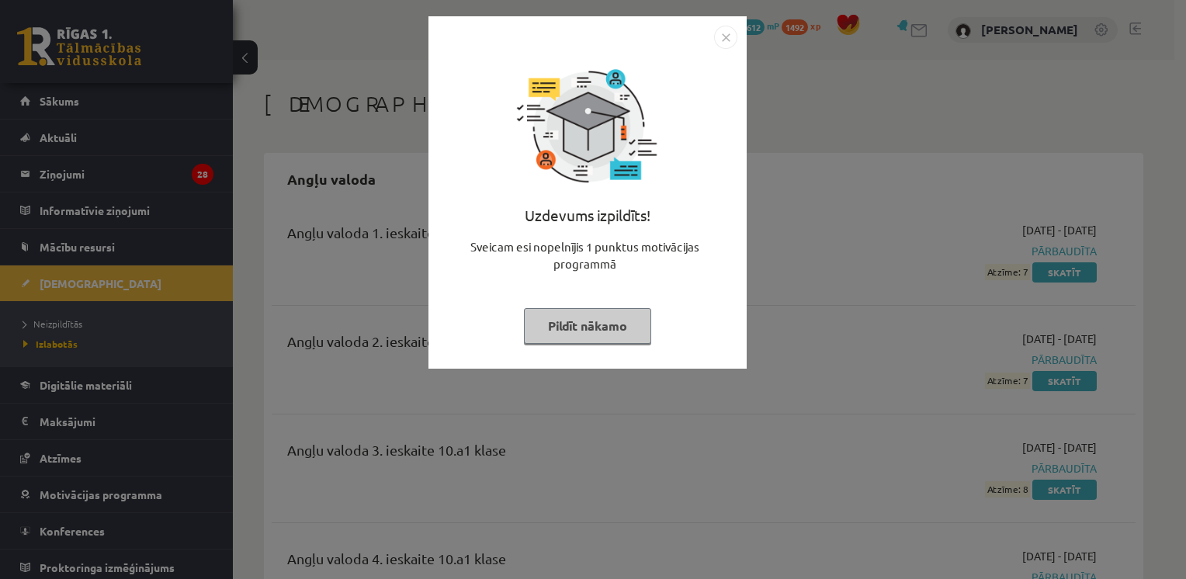
click at [622, 322] on button "Pildīt nākamo" at bounding box center [587, 326] width 127 height 36
